Goal: Task Accomplishment & Management: Use online tool/utility

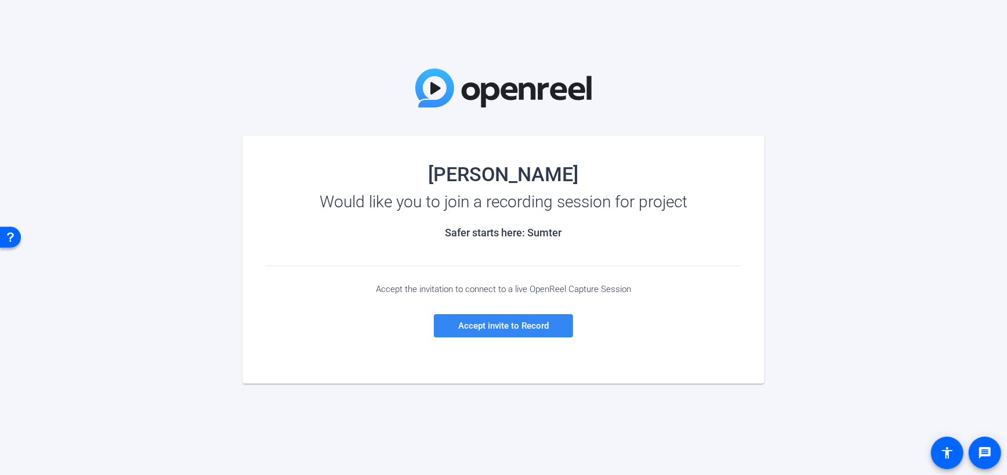
click at [514, 329] on span "Accept invite to Record" at bounding box center [503, 325] width 91 height 10
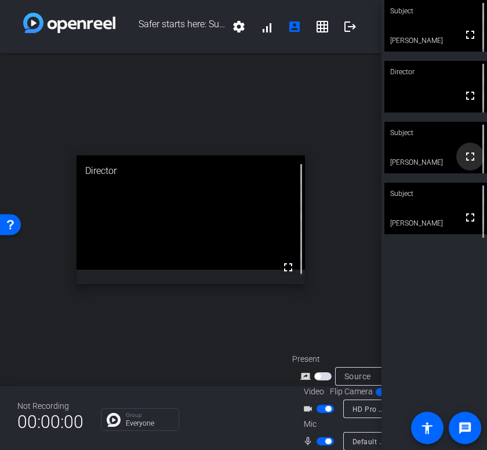
click at [464, 160] on mat-icon "fullscreen" at bounding box center [471, 157] width 14 height 14
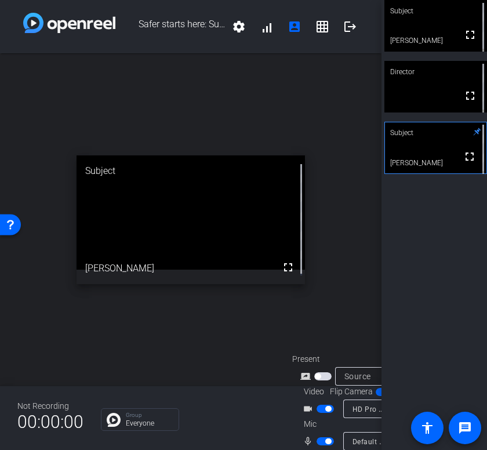
click at [356, 300] on div "open_in_new Subject fullscreen Rob" at bounding box center [191, 219] width 382 height 333
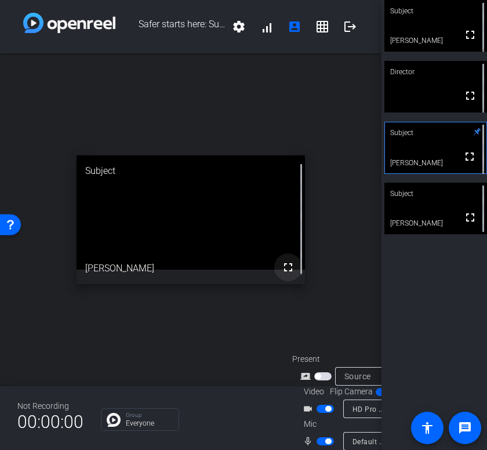
click at [283, 261] on mat-icon "fullscreen" at bounding box center [288, 268] width 14 height 14
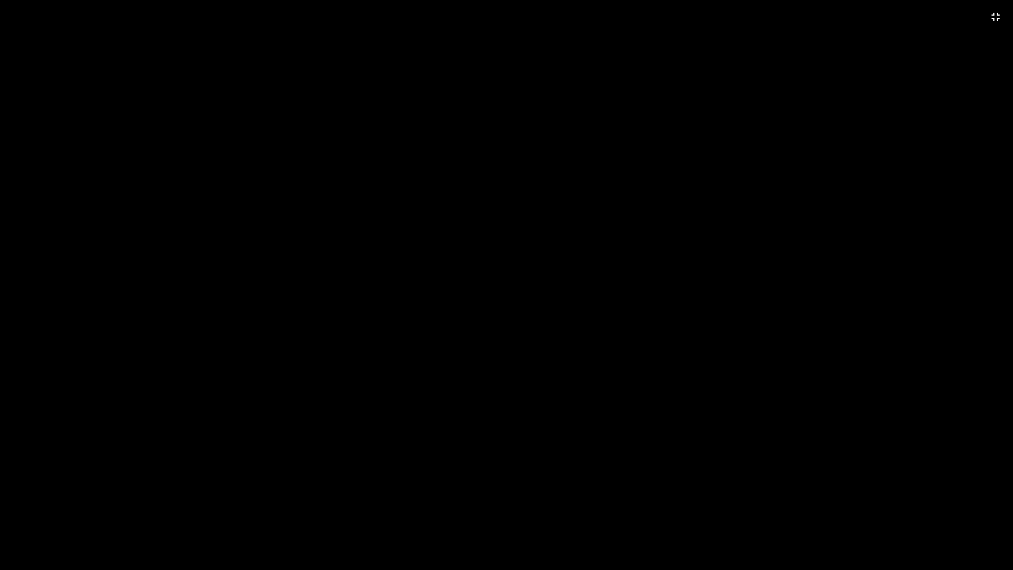
click at [334, 374] on video at bounding box center [506, 285] width 1013 height 570
click at [389, 418] on video at bounding box center [506, 285] width 1013 height 570
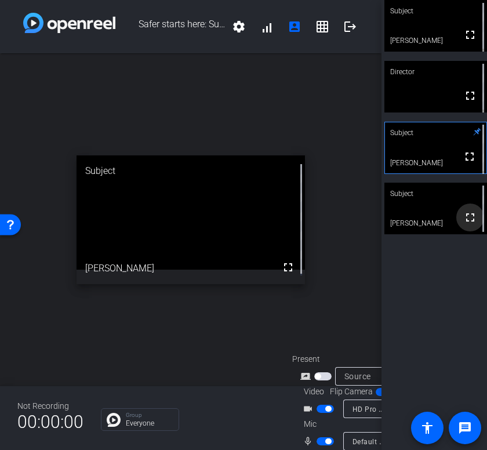
click at [464, 215] on mat-icon "fullscreen" at bounding box center [471, 218] width 14 height 14
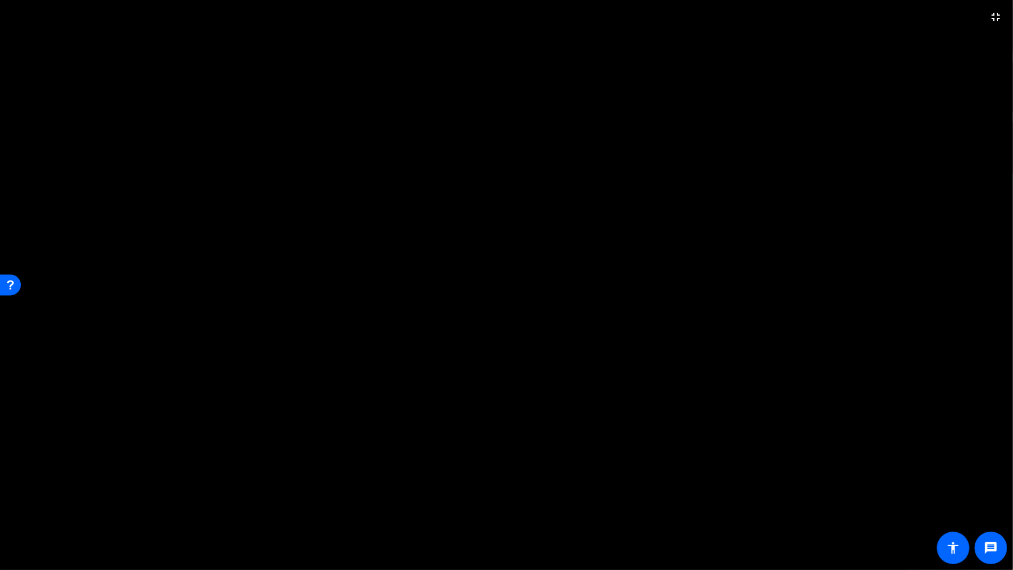
click at [990, 166] on video at bounding box center [506, 285] width 1013 height 570
click at [992, 165] on video at bounding box center [506, 285] width 1013 height 570
click at [994, 15] on mat-icon "fullscreen_exit" at bounding box center [996, 17] width 14 height 14
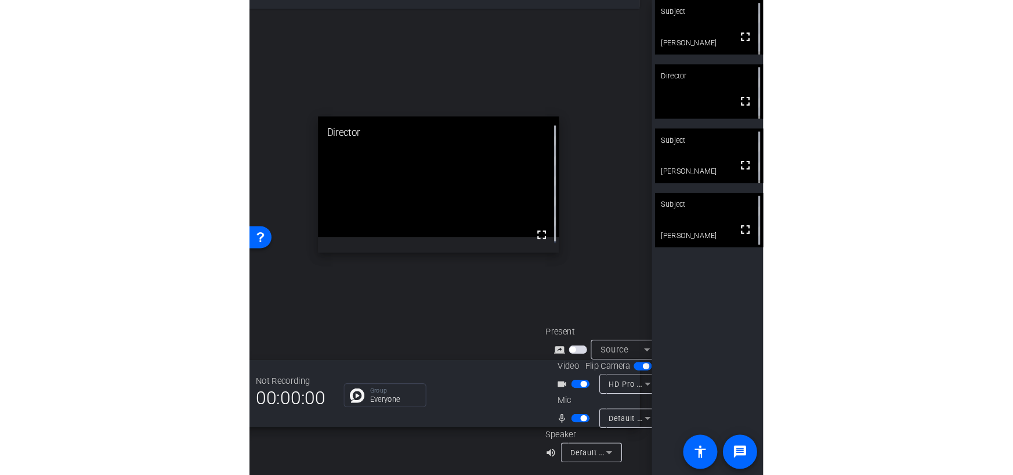
scroll to position [45, 31]
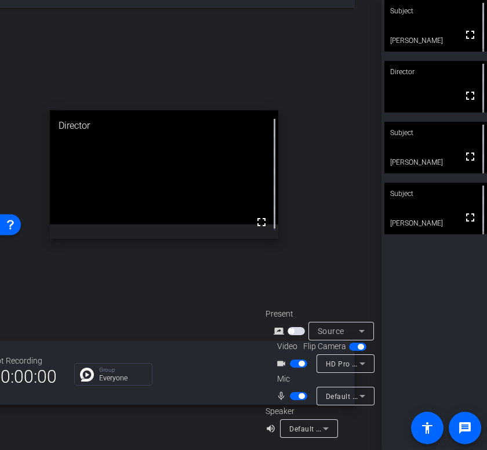
click at [290, 360] on span "button" at bounding box center [298, 364] width 17 height 8
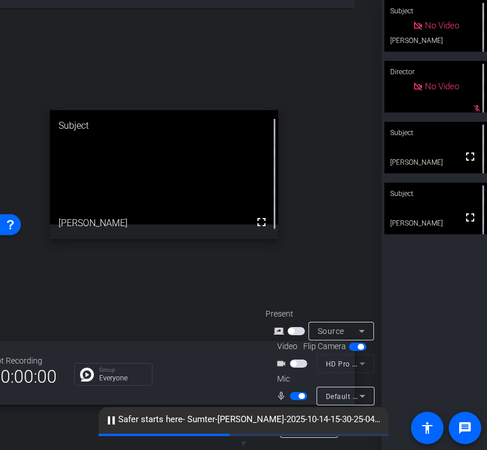
click at [296, 360] on span "button" at bounding box center [298, 364] width 17 height 8
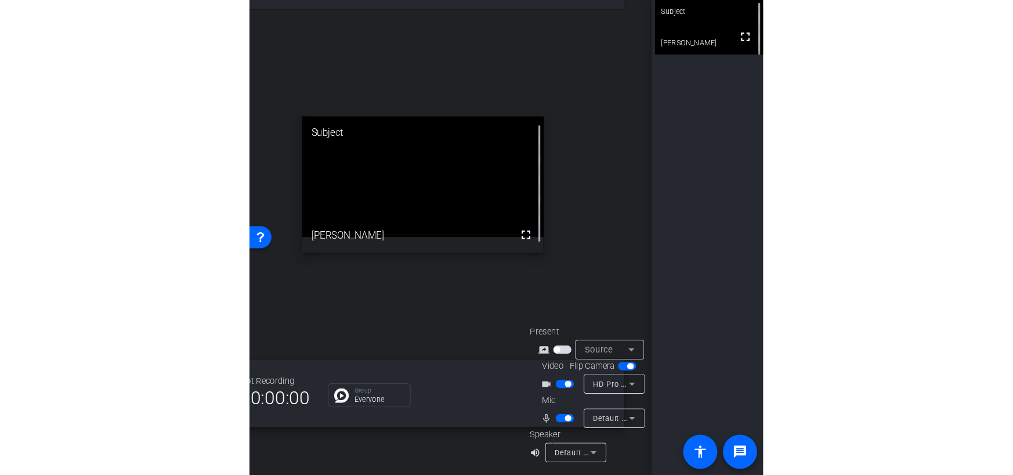
scroll to position [0, 0]
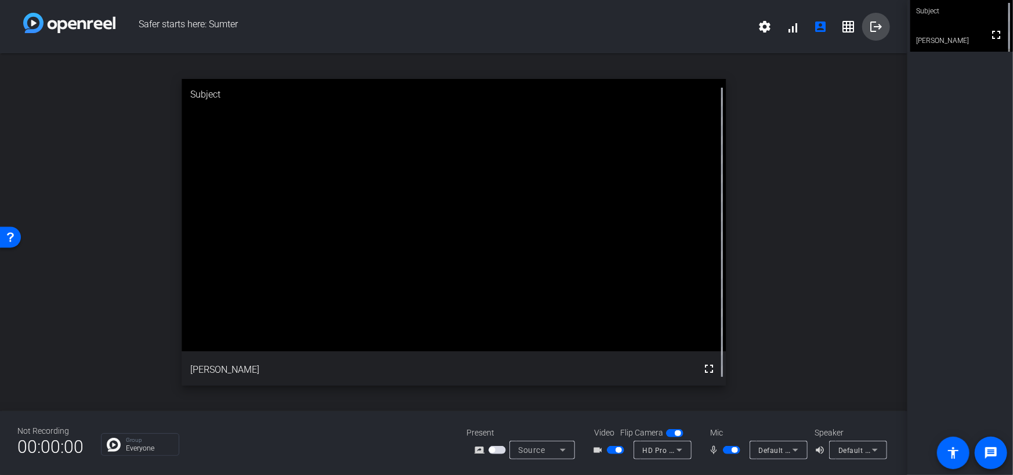
click at [871, 21] on mat-icon "logout" at bounding box center [876, 27] width 14 height 14
